Goal: Task Accomplishment & Management: Use online tool/utility

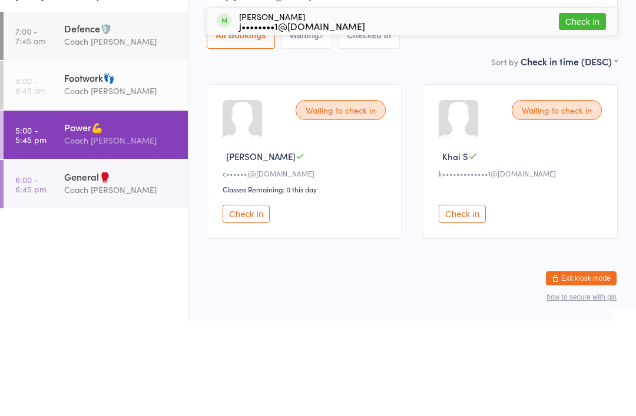
type input "[PERSON_NAME]"
click at [336, 103] on div "[PERSON_NAME] j••••••••1@[DOMAIN_NAME] Check in" at bounding box center [412, 116] width 410 height 27
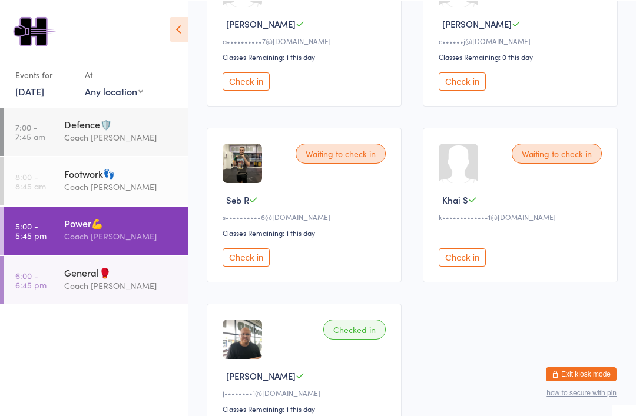
scroll to position [243, 0]
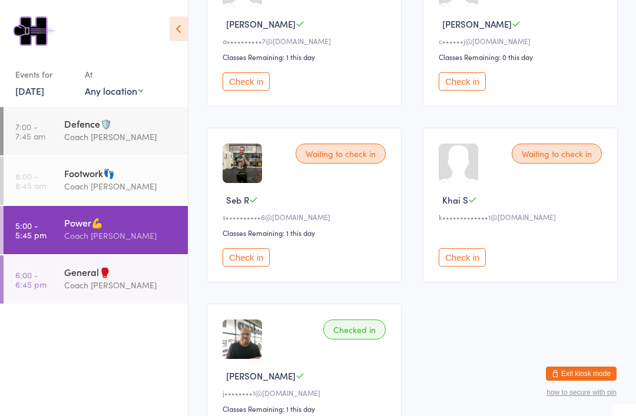
click at [80, 277] on div "General🥊" at bounding box center [121, 271] width 114 height 13
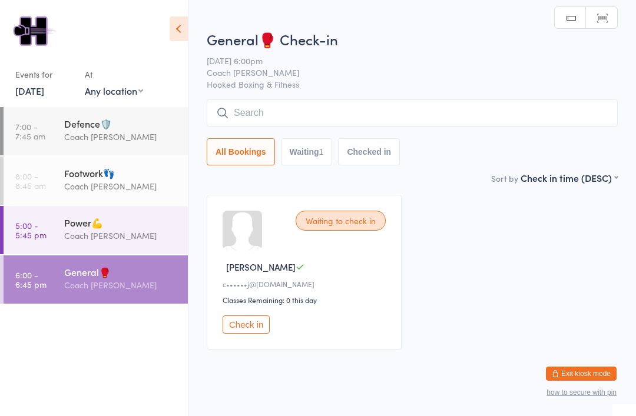
click at [93, 229] on div "Power💪" at bounding box center [121, 222] width 114 height 13
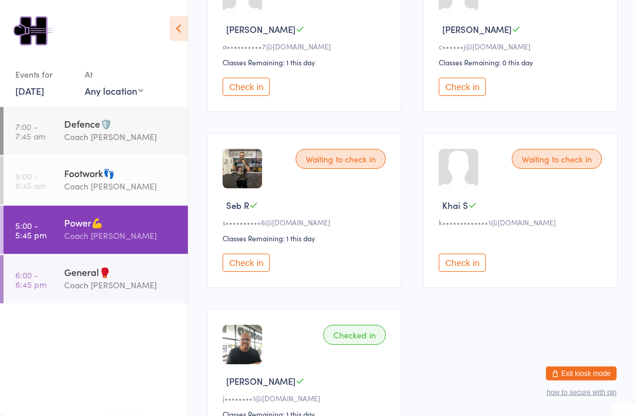
scroll to position [238, 0]
click at [257, 272] on button "Check in" at bounding box center [246, 263] width 47 height 18
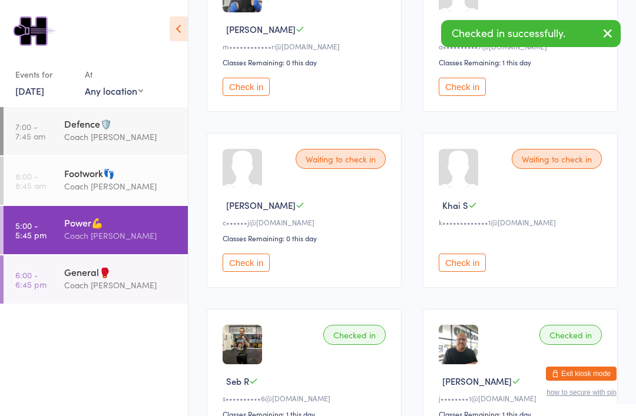
click at [255, 95] on button "Check in" at bounding box center [246, 87] width 47 height 18
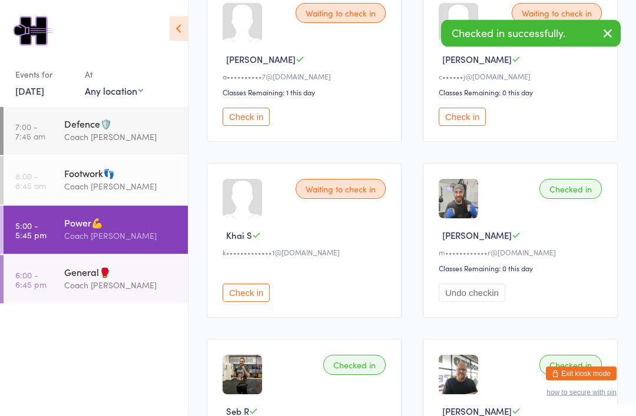
scroll to position [142, 0]
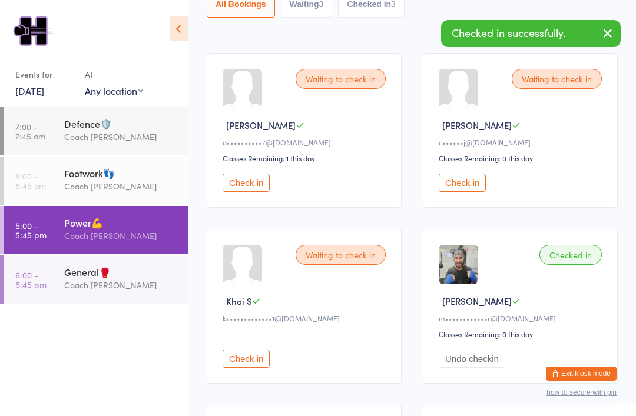
click at [469, 187] on button "Check in" at bounding box center [462, 183] width 47 height 18
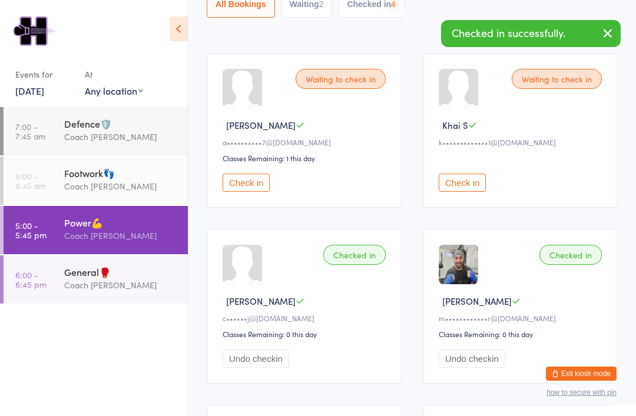
click at [254, 182] on button "Check in" at bounding box center [246, 183] width 47 height 18
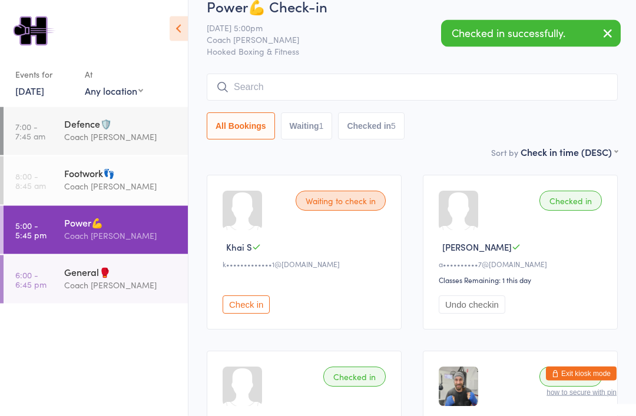
scroll to position [0, 0]
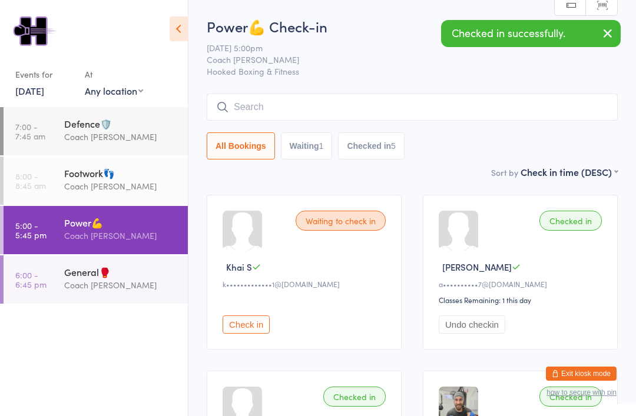
click at [136, 278] on div "General🥊" at bounding box center [121, 271] width 114 height 13
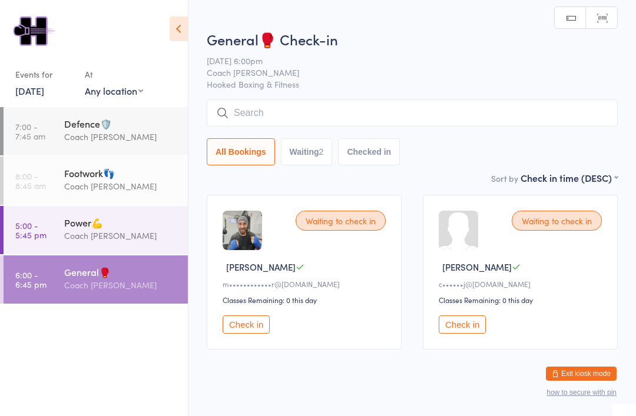
click at [468, 334] on button "Check in" at bounding box center [462, 325] width 47 height 18
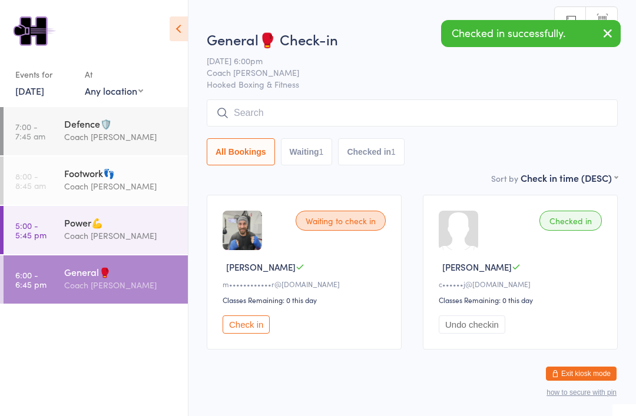
click at [140, 229] on div "Power💪" at bounding box center [121, 222] width 114 height 13
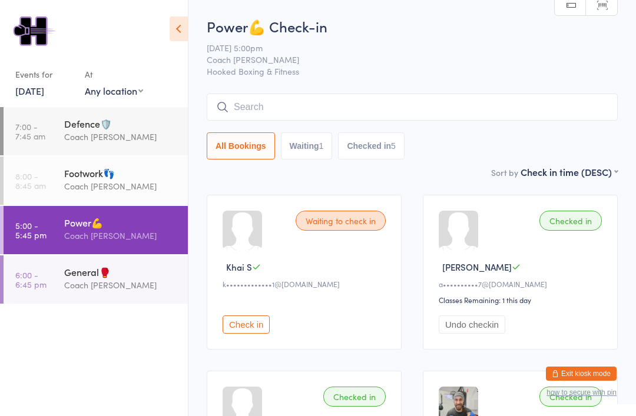
click at [84, 174] on div "Footwork👣" at bounding box center [121, 173] width 114 height 13
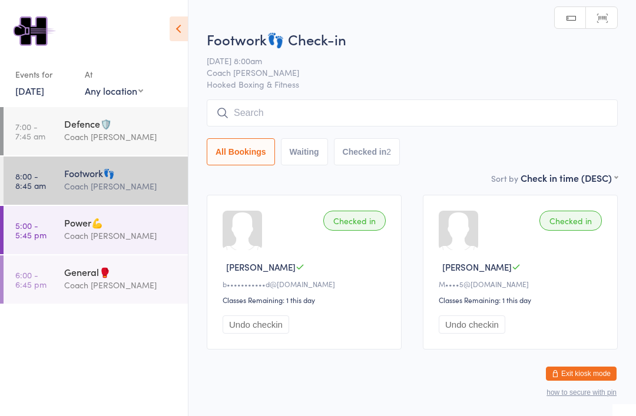
click at [88, 223] on div "Power💪" at bounding box center [121, 222] width 114 height 13
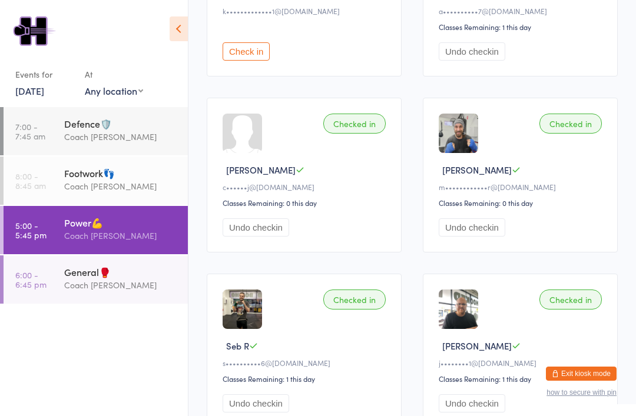
scroll to position [352, 0]
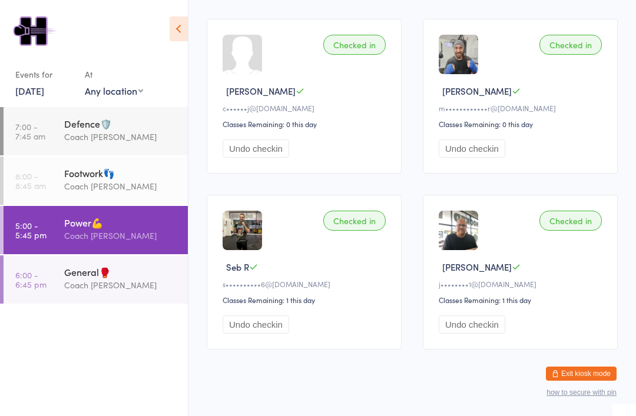
click at [82, 302] on div "General🥊 Coach [PERSON_NAME]" at bounding box center [126, 278] width 124 height 47
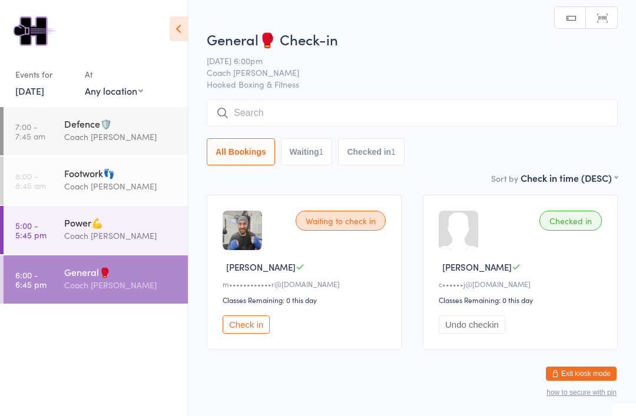
click at [86, 225] on div "Power💪" at bounding box center [121, 222] width 114 height 13
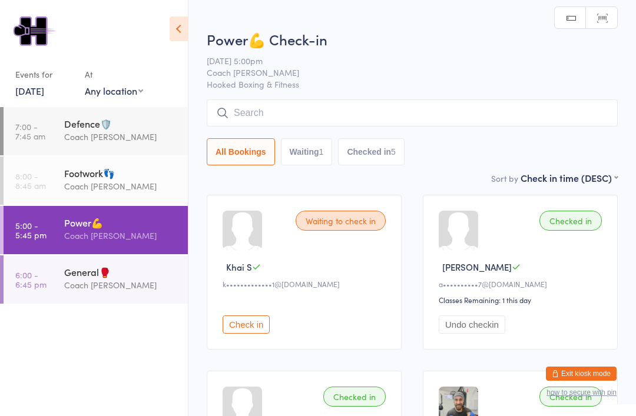
click at [79, 130] on div "Defence🛡️" at bounding box center [121, 123] width 114 height 13
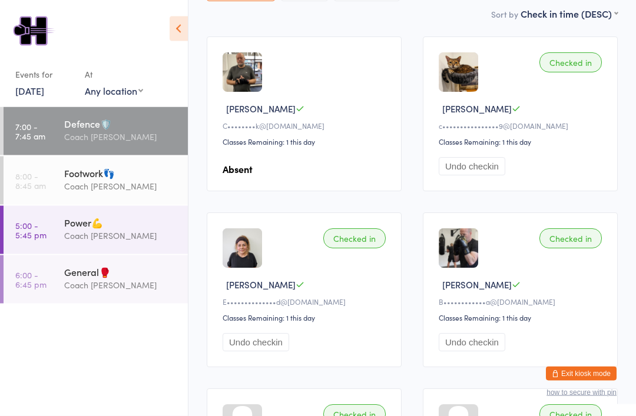
scroll to position [158, 0]
click at [102, 229] on div "Power💪" at bounding box center [121, 222] width 114 height 13
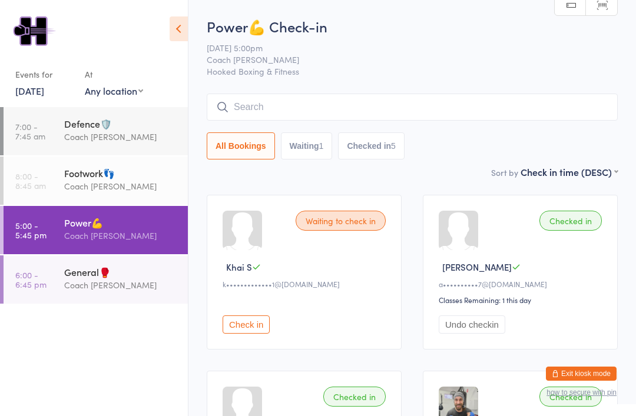
click at [575, 371] on button "Exit kiosk mode" at bounding box center [581, 374] width 71 height 14
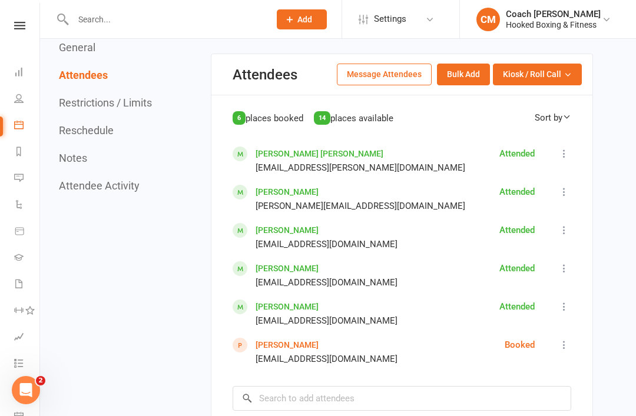
click at [568, 339] on icon at bounding box center [564, 345] width 12 height 12
click at [486, 375] on span "Mark absent" at bounding box center [483, 382] width 49 height 14
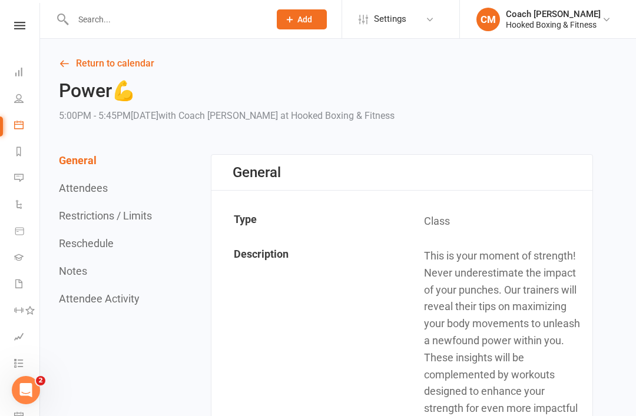
click at [25, 78] on link "Dashboard" at bounding box center [27, 73] width 26 height 26
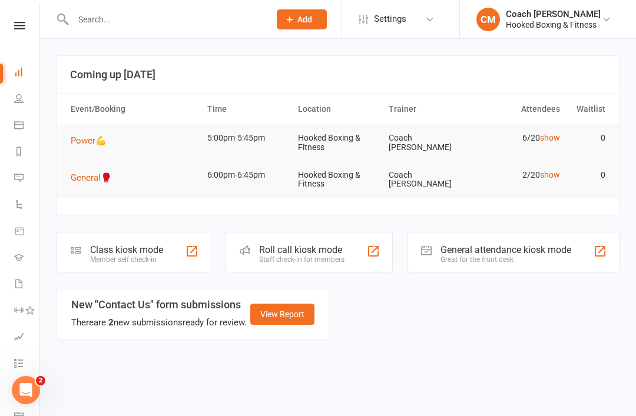
click at [140, 263] on div "Class kiosk mode Member self check-in" at bounding box center [134, 252] width 155 height 41
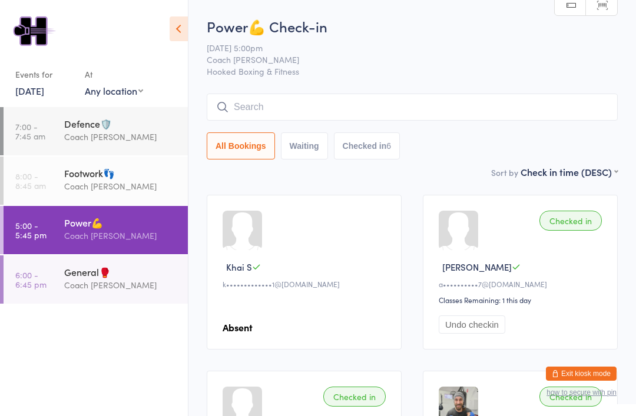
click at [133, 273] on div "General🥊" at bounding box center [121, 271] width 114 height 13
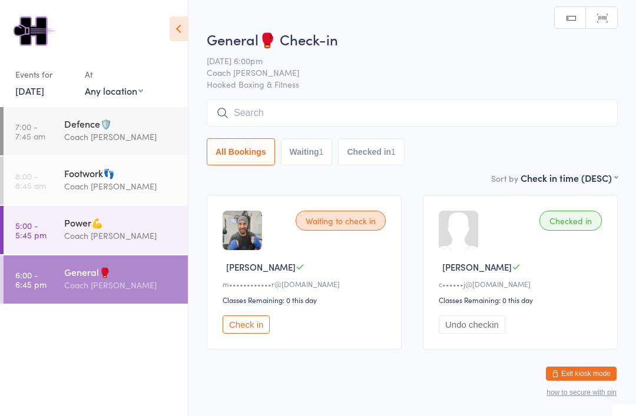
scroll to position [31, 0]
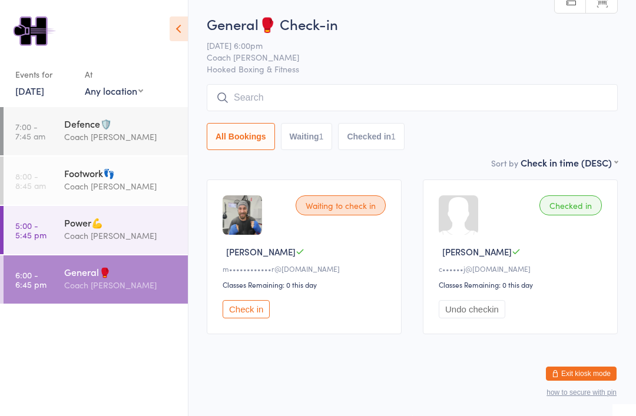
click at [260, 304] on button "Check in" at bounding box center [246, 309] width 47 height 18
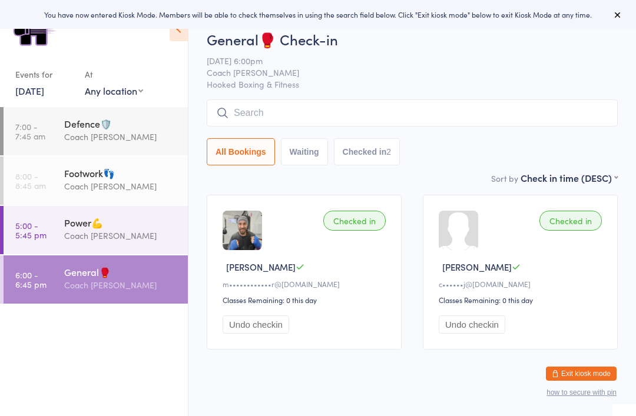
scroll to position [31, 0]
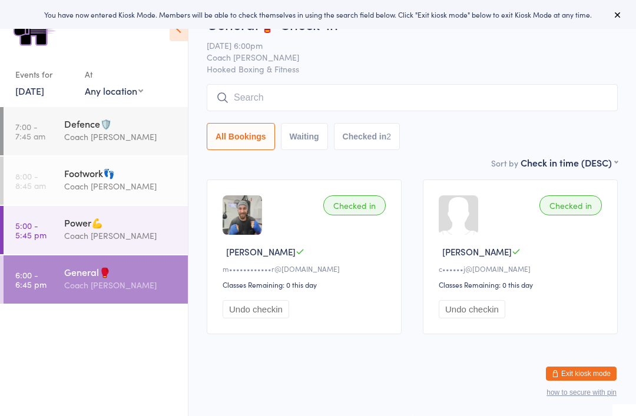
click at [550, 84] on input "search" at bounding box center [412, 97] width 411 height 27
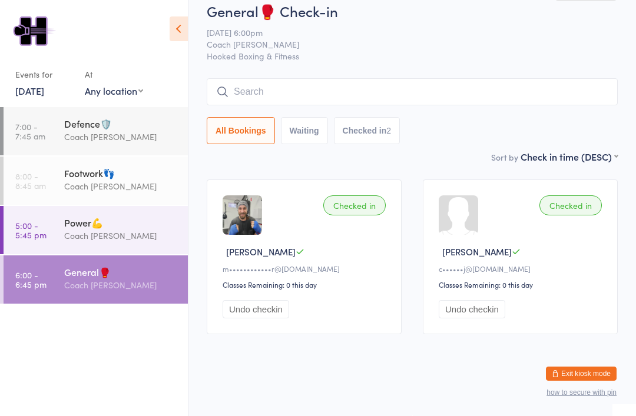
click at [373, 78] on input "search" at bounding box center [412, 91] width 411 height 27
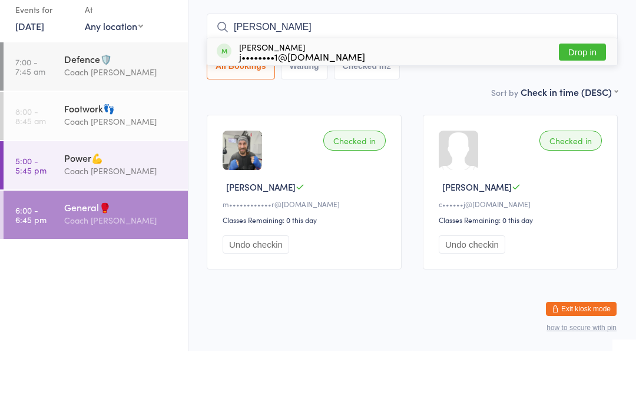
type input "Jon"
click at [579, 108] on button "Drop in" at bounding box center [582, 116] width 47 height 17
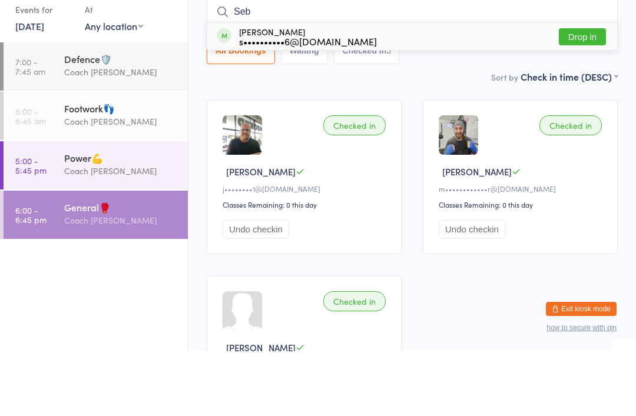
type input "Seb"
click at [582, 93] on button "Drop in" at bounding box center [582, 101] width 47 height 17
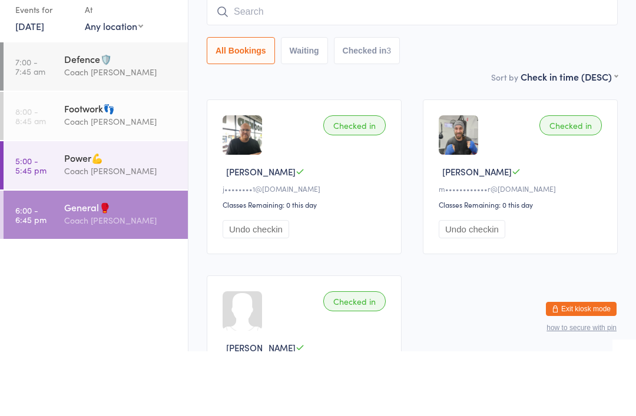
scroll to position [95, 0]
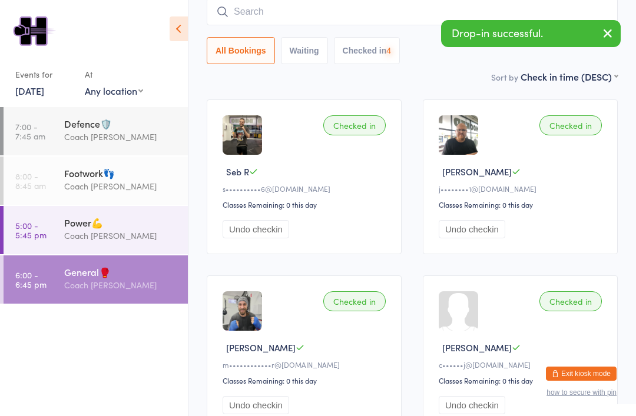
click at [328, 16] on input "search" at bounding box center [412, 11] width 411 height 27
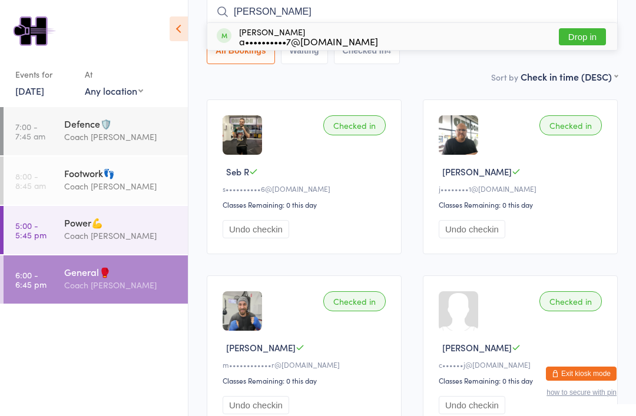
type input "Ahmed"
click at [582, 32] on button "Drop in" at bounding box center [582, 36] width 47 height 17
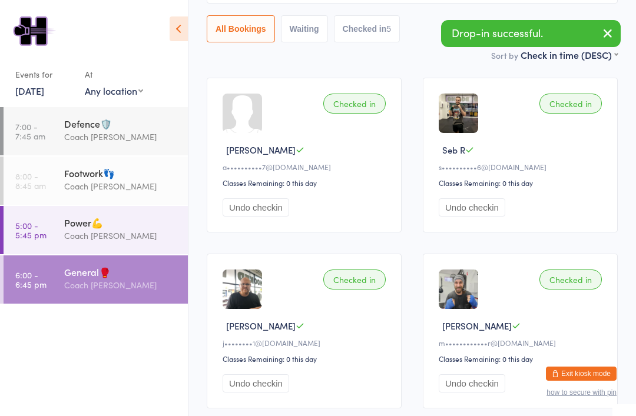
scroll to position [187, 0]
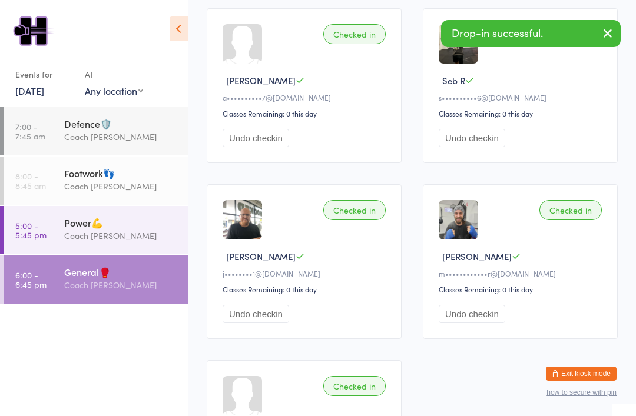
click at [146, 229] on div "Power💪" at bounding box center [121, 222] width 114 height 13
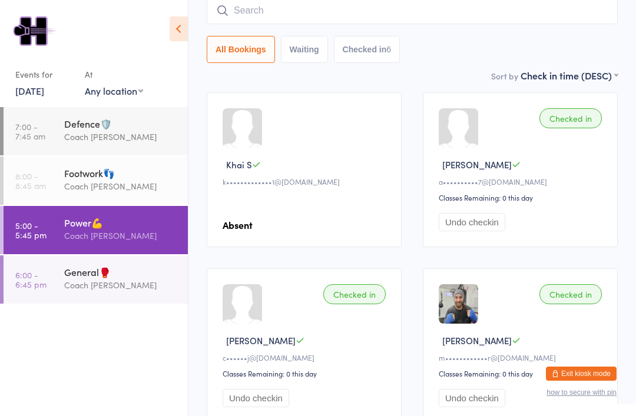
scroll to position [101, 0]
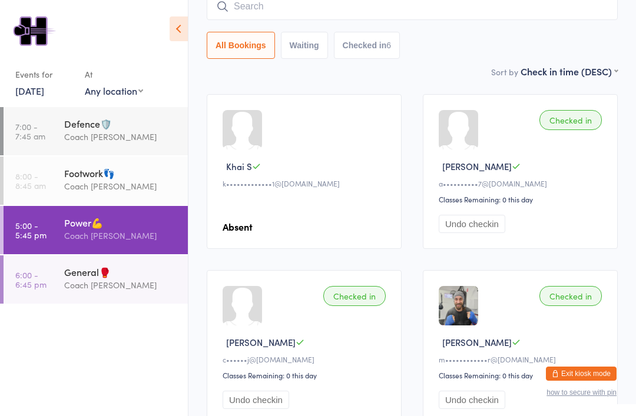
click at [118, 292] on div "Coach [PERSON_NAME]" at bounding box center [121, 285] width 114 height 14
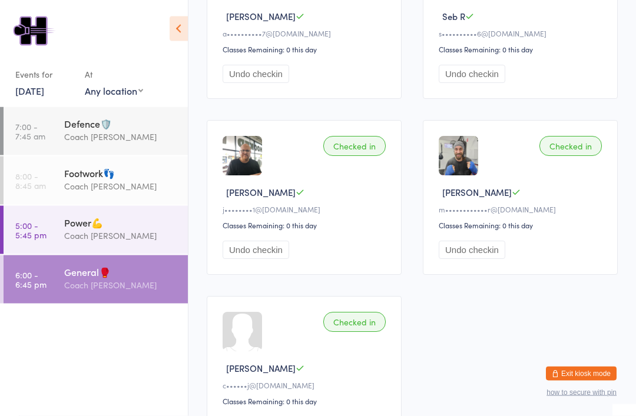
scroll to position [284, 0]
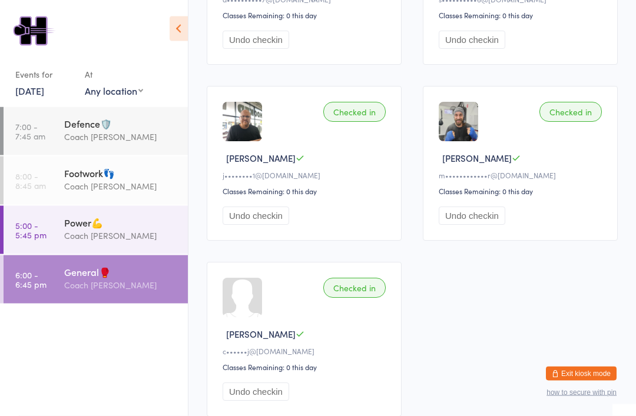
click at [124, 241] on div "Coach [PERSON_NAME]" at bounding box center [121, 236] width 114 height 14
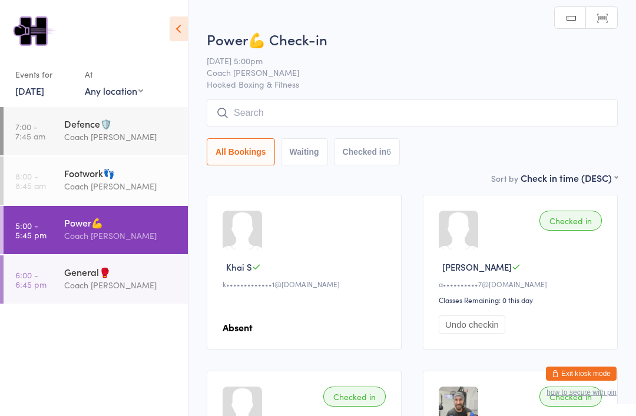
click at [126, 173] on div "Footwork👣" at bounding box center [121, 173] width 114 height 13
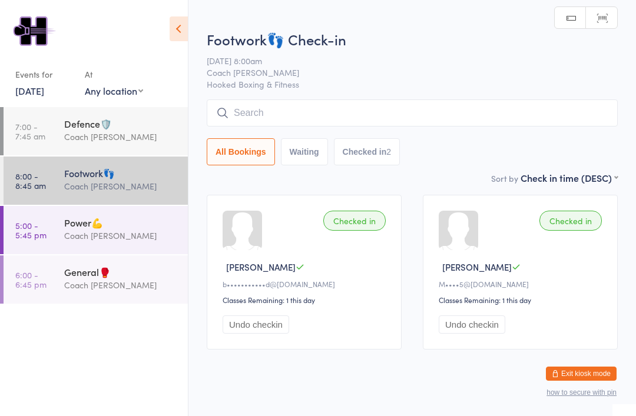
click at [140, 130] on div "Defence🛡️" at bounding box center [121, 123] width 114 height 13
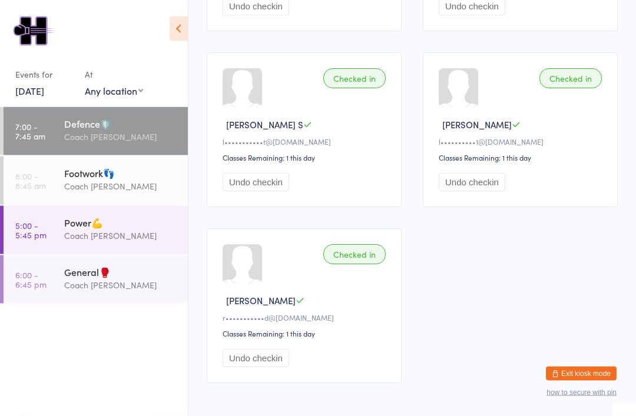
scroll to position [532, 0]
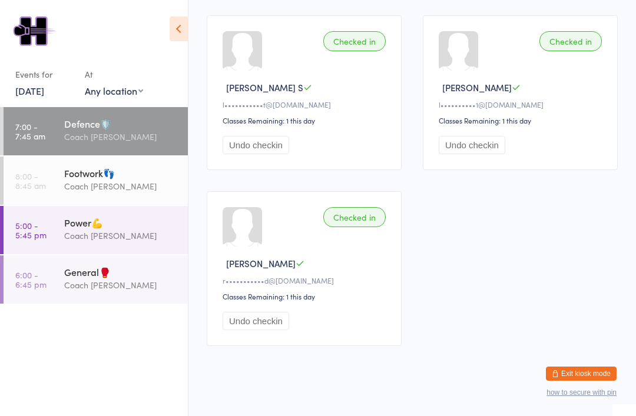
click at [131, 276] on div "General🥊" at bounding box center [121, 271] width 114 height 13
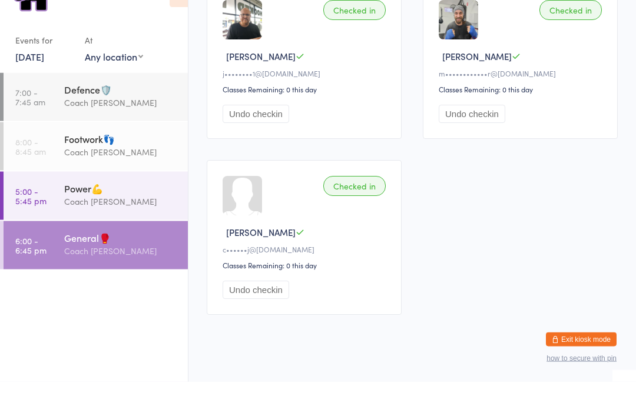
scroll to position [352, 0]
